Goal: Task Accomplishment & Management: Complete application form

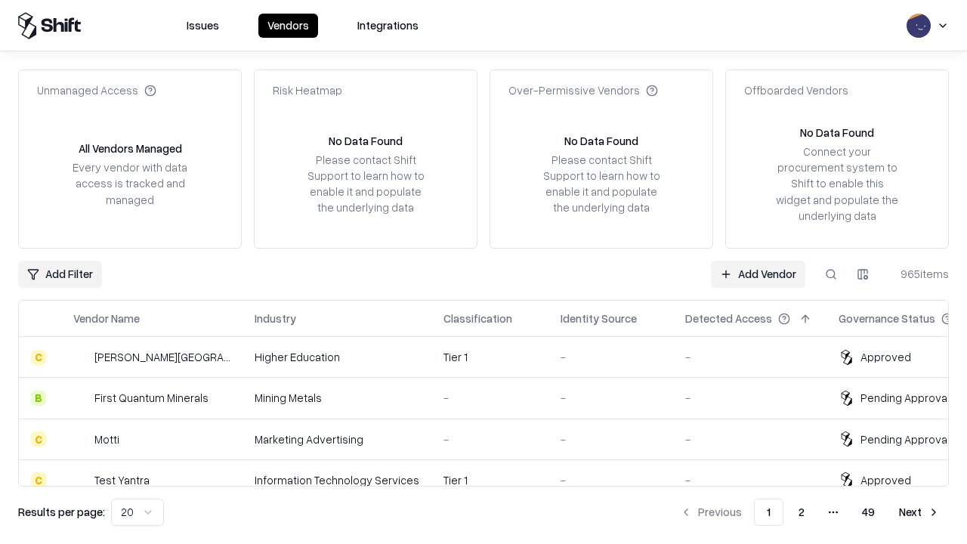
click at [758, 274] on link "Add Vendor" at bounding box center [758, 274] width 94 height 27
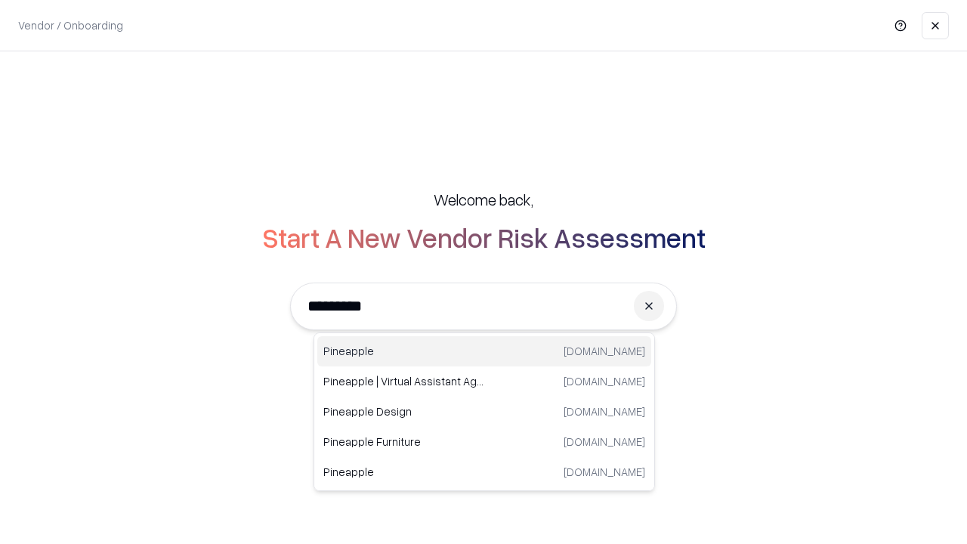
click at [484, 351] on div "Pineapple pineappleenergy.com" at bounding box center [484, 351] width 334 height 30
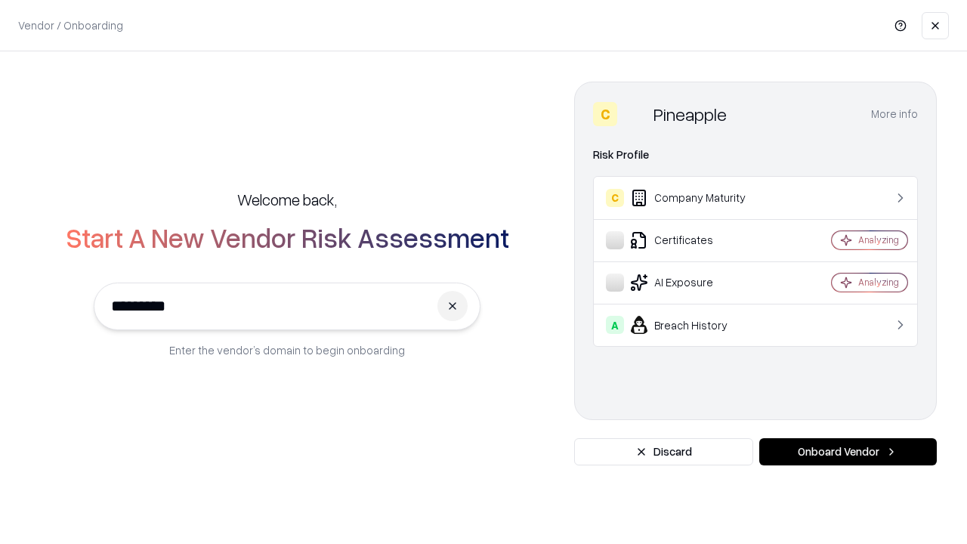
type input "*********"
click at [848, 452] on button "Onboard Vendor" at bounding box center [849, 451] width 178 height 27
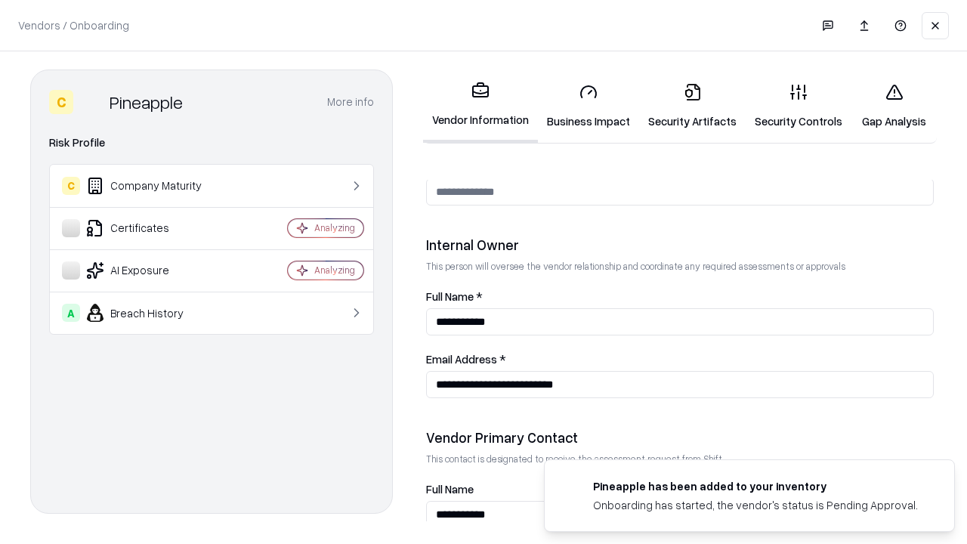
scroll to position [783, 0]
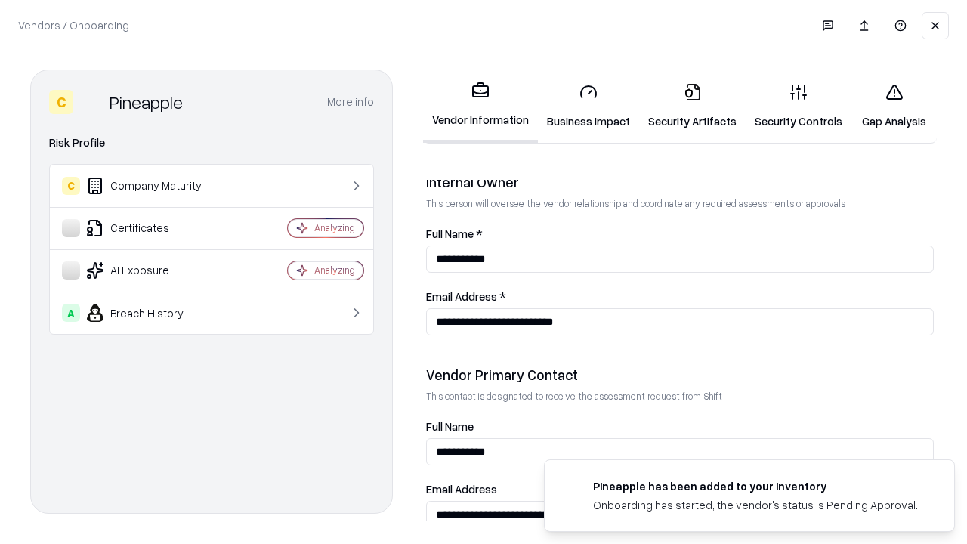
click at [589, 106] on link "Business Impact" at bounding box center [588, 106] width 101 height 70
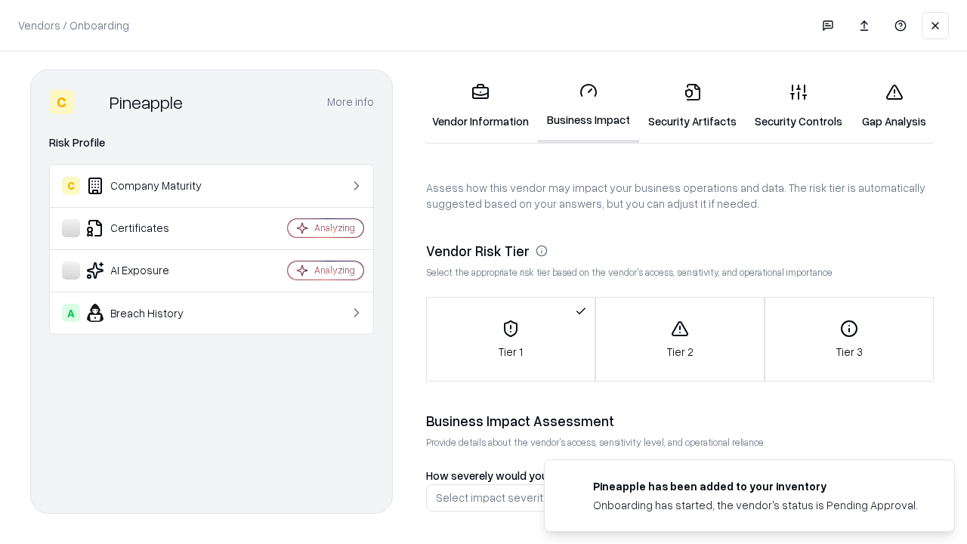
click at [692, 106] on link "Security Artifacts" at bounding box center [692, 106] width 107 height 70
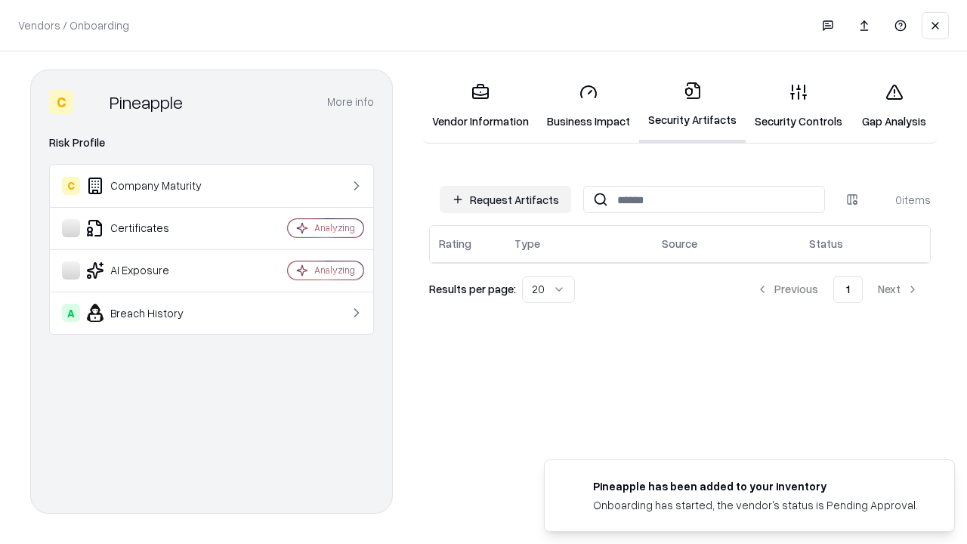
click at [506, 200] on button "Request Artifacts" at bounding box center [506, 199] width 132 height 27
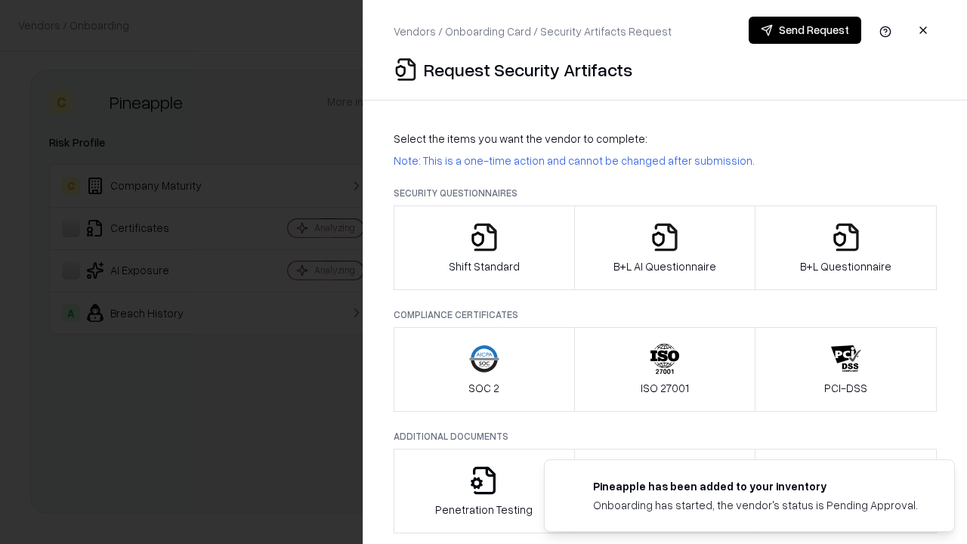
click at [484, 248] on icon "button" at bounding box center [484, 237] width 30 height 30
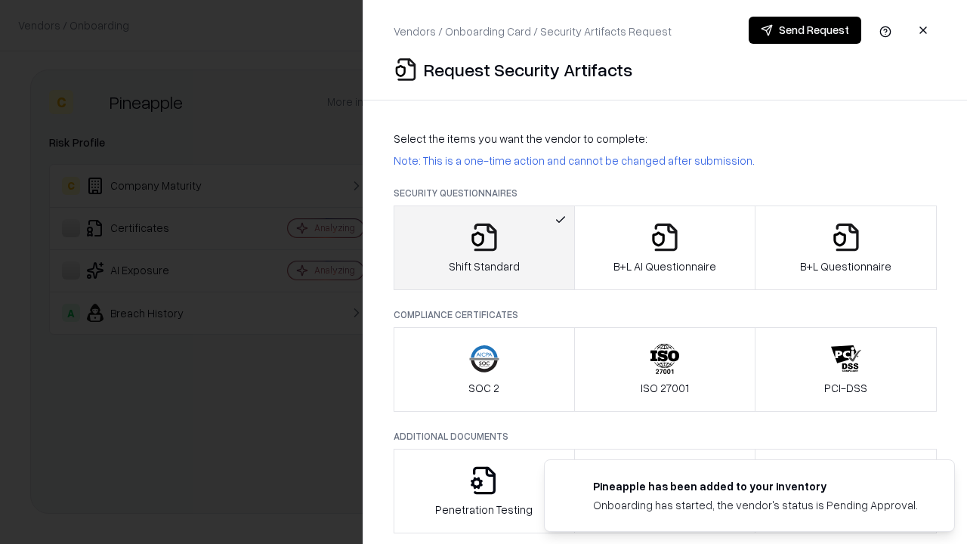
click at [805, 30] on button "Send Request" at bounding box center [805, 30] width 113 height 27
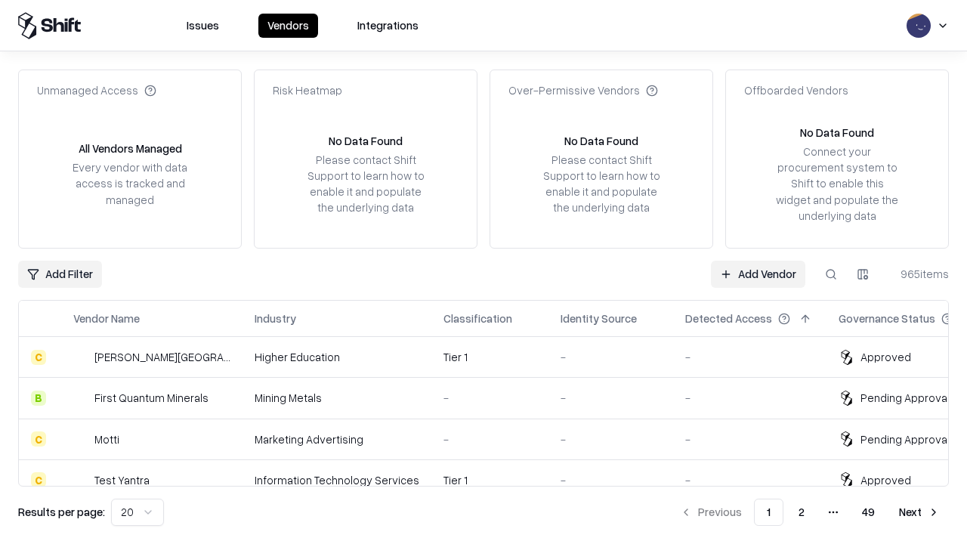
click at [831, 274] on button at bounding box center [831, 274] width 27 height 27
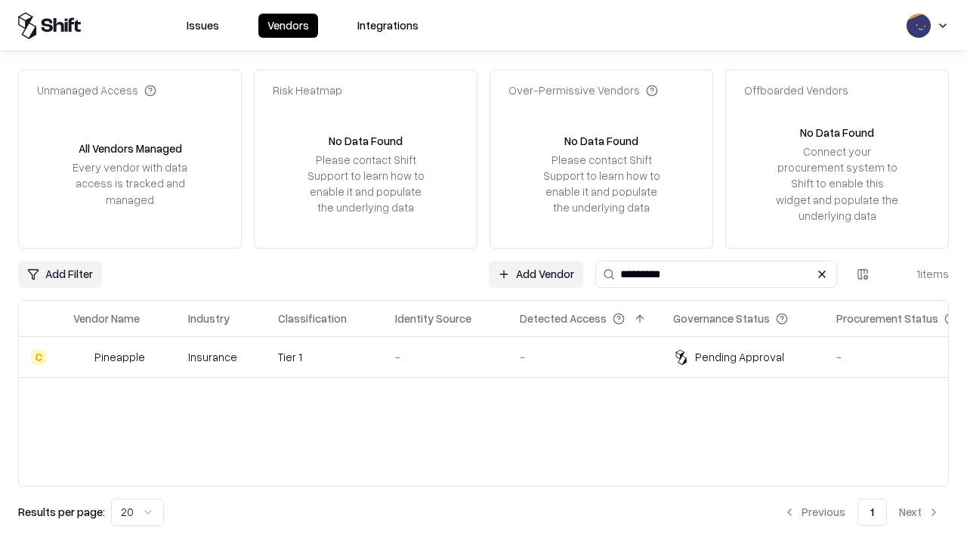
type input "*********"
click at [493, 357] on div "-" at bounding box center [445, 357] width 101 height 16
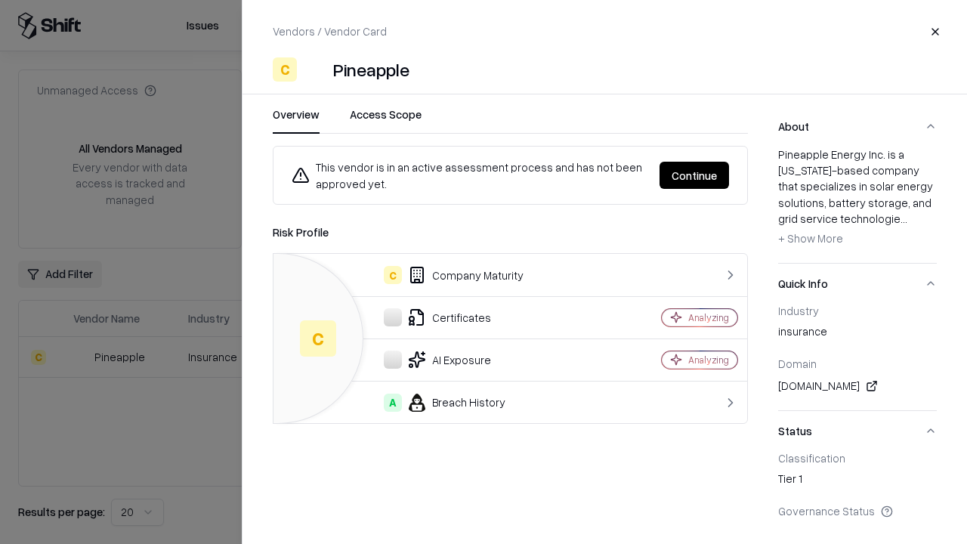
click at [695, 175] on button "Continue" at bounding box center [695, 175] width 70 height 27
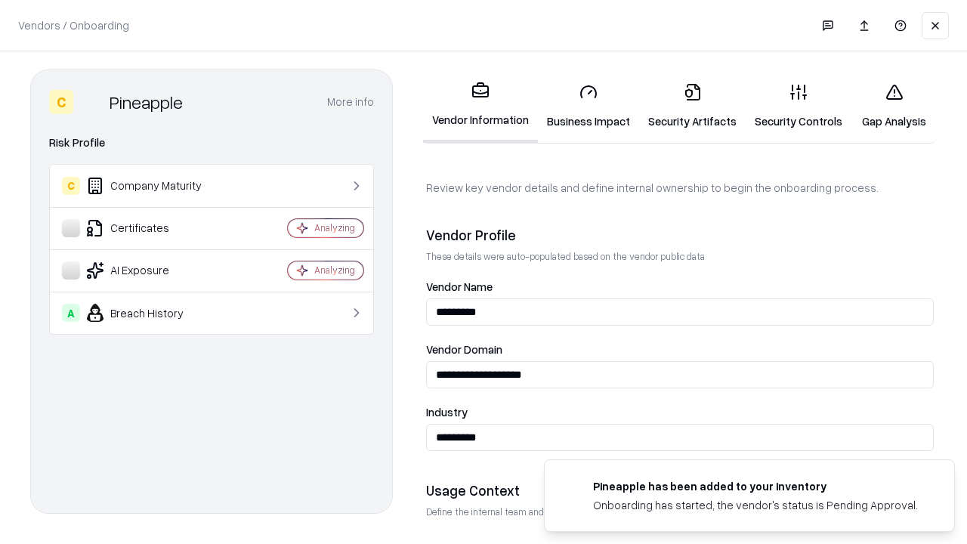
click at [692, 106] on link "Security Artifacts" at bounding box center [692, 106] width 107 height 70
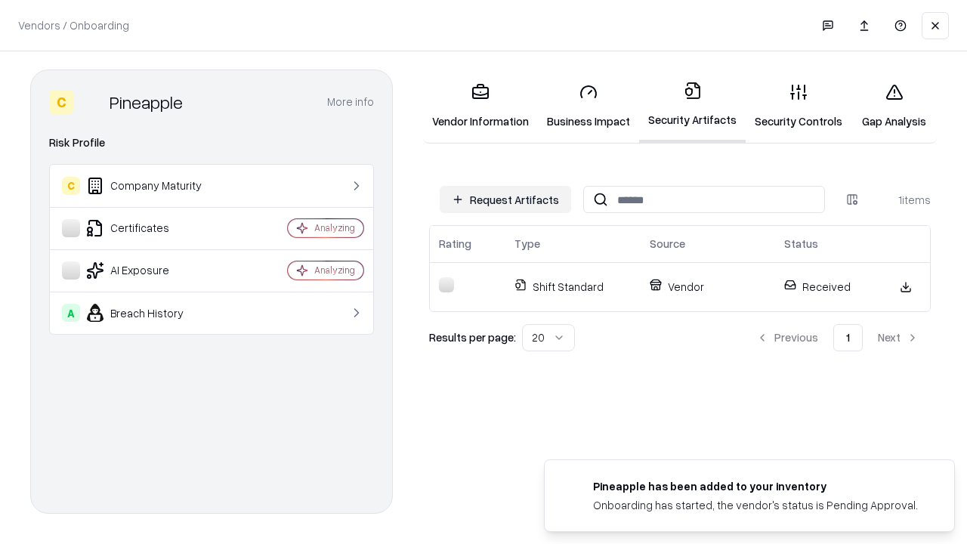
click at [894, 106] on link "Gap Analysis" at bounding box center [894, 106] width 85 height 70
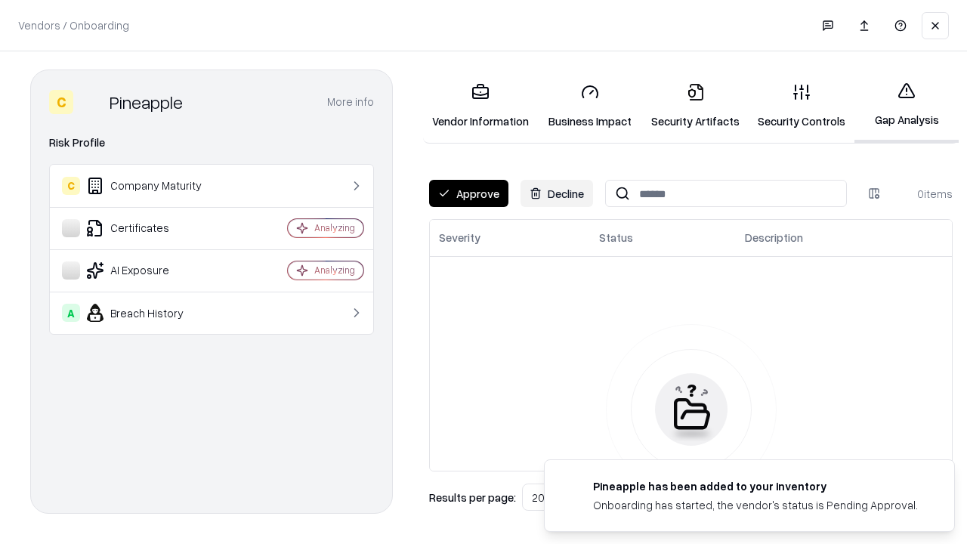
click at [469, 193] on button "Approve" at bounding box center [468, 193] width 79 height 27
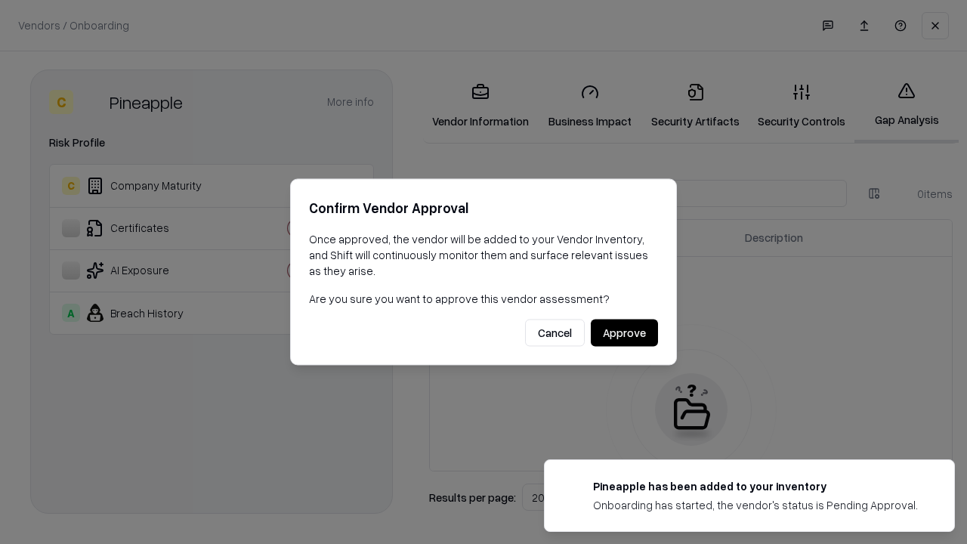
click at [624, 333] on button "Approve" at bounding box center [624, 333] width 67 height 27
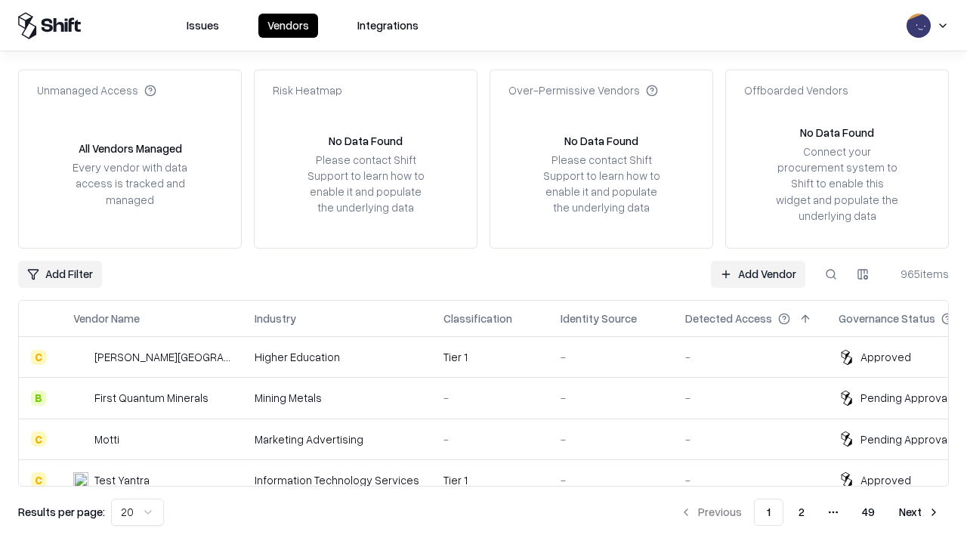
type input "*********"
click at [758, 274] on link "Add Vendor" at bounding box center [758, 274] width 94 height 27
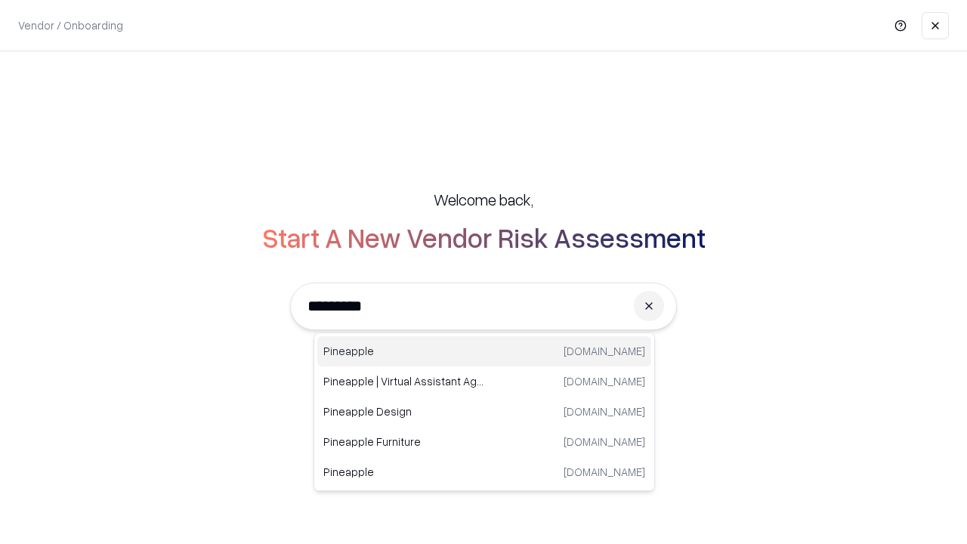
click at [484, 351] on div "Pineapple [DOMAIN_NAME]" at bounding box center [484, 351] width 334 height 30
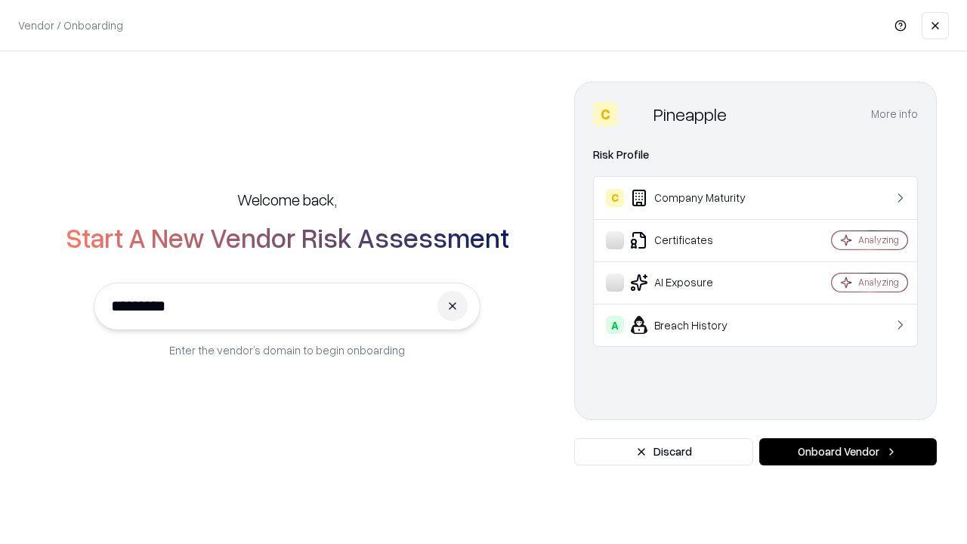
type input "*********"
click at [848, 452] on button "Onboard Vendor" at bounding box center [849, 451] width 178 height 27
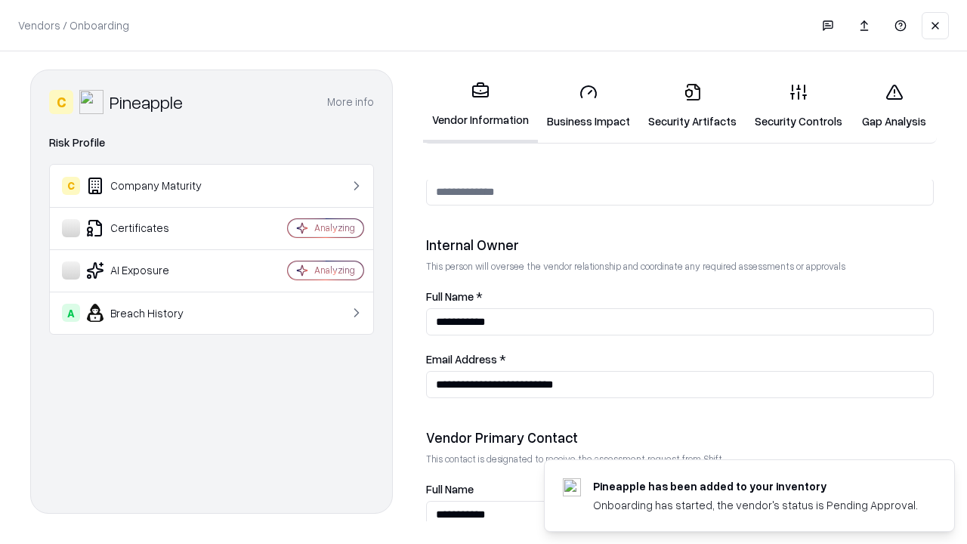
scroll to position [783, 0]
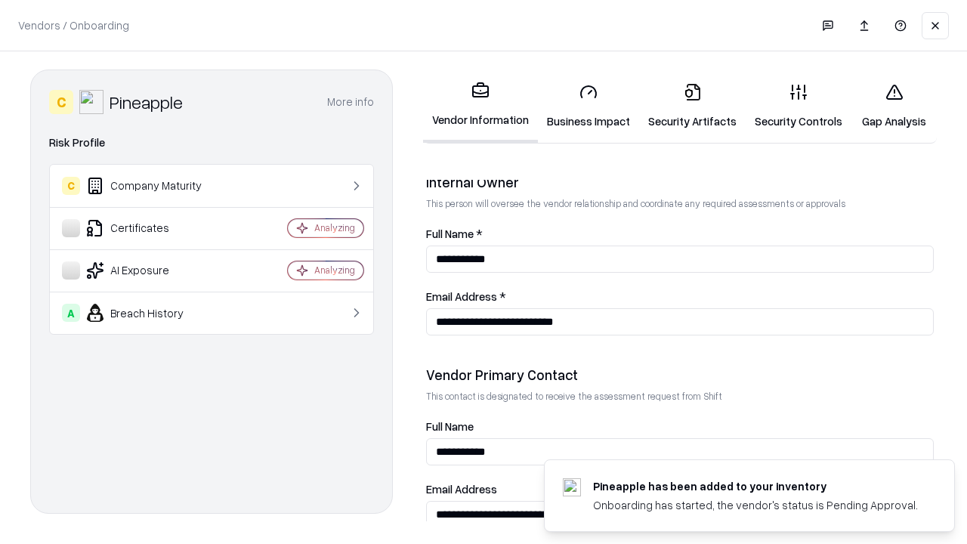
click at [894, 106] on link "Gap Analysis" at bounding box center [894, 106] width 85 height 70
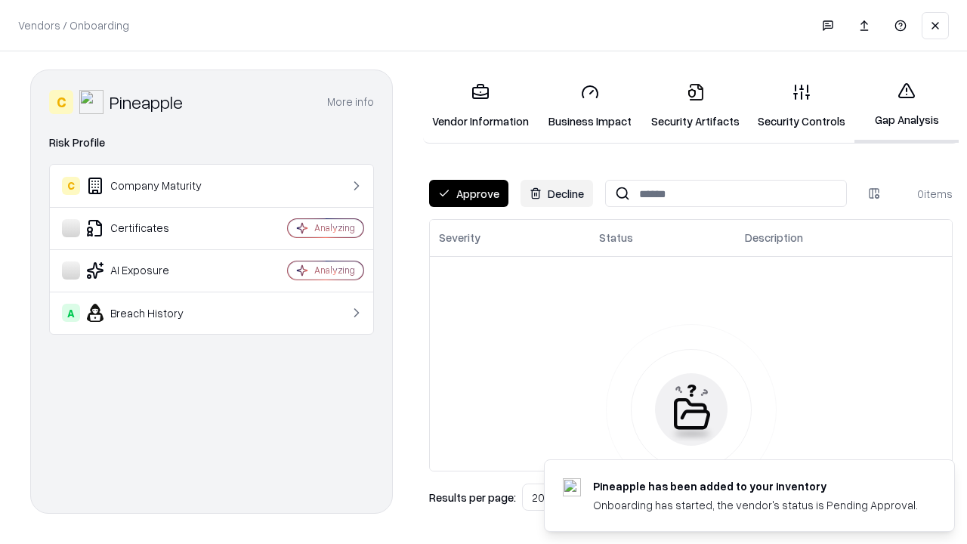
click at [469, 193] on button "Approve" at bounding box center [468, 193] width 79 height 27
